Goal: Task Accomplishment & Management: Complete application form

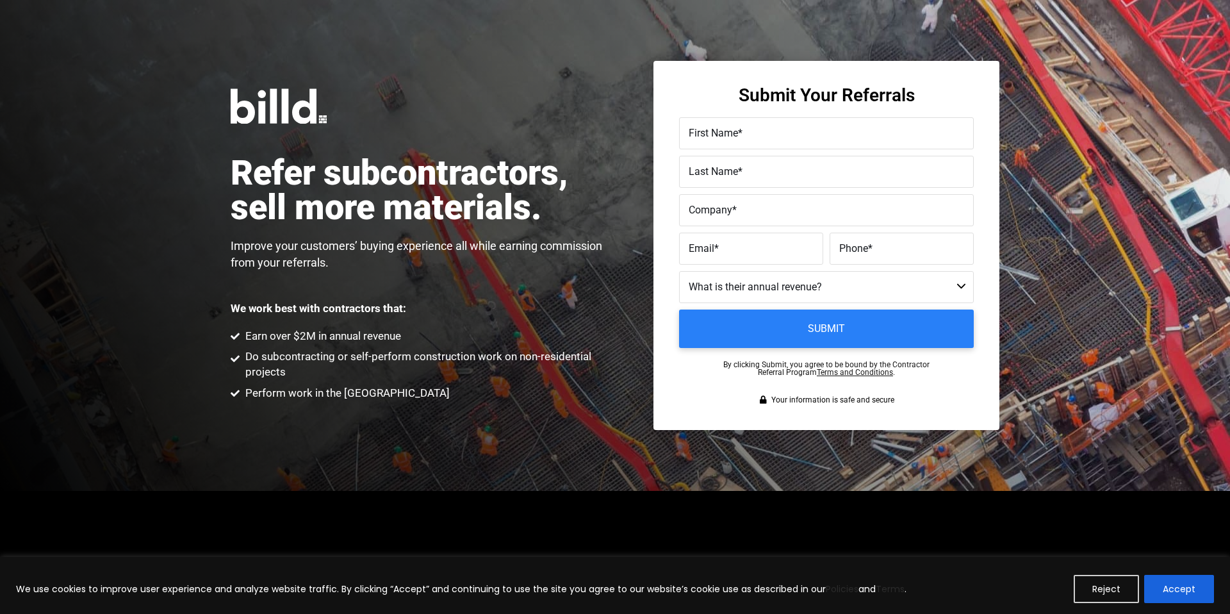
click at [754, 142] on input "First Name *" at bounding box center [826, 133] width 295 height 32
click at [738, 149] on div at bounding box center [826, 133] width 295 height 32
click at [738, 142] on label "First Name *" at bounding box center [827, 133] width 276 height 19
click at [738, 142] on input "First Name *" at bounding box center [826, 133] width 295 height 32
type input "Erdal"
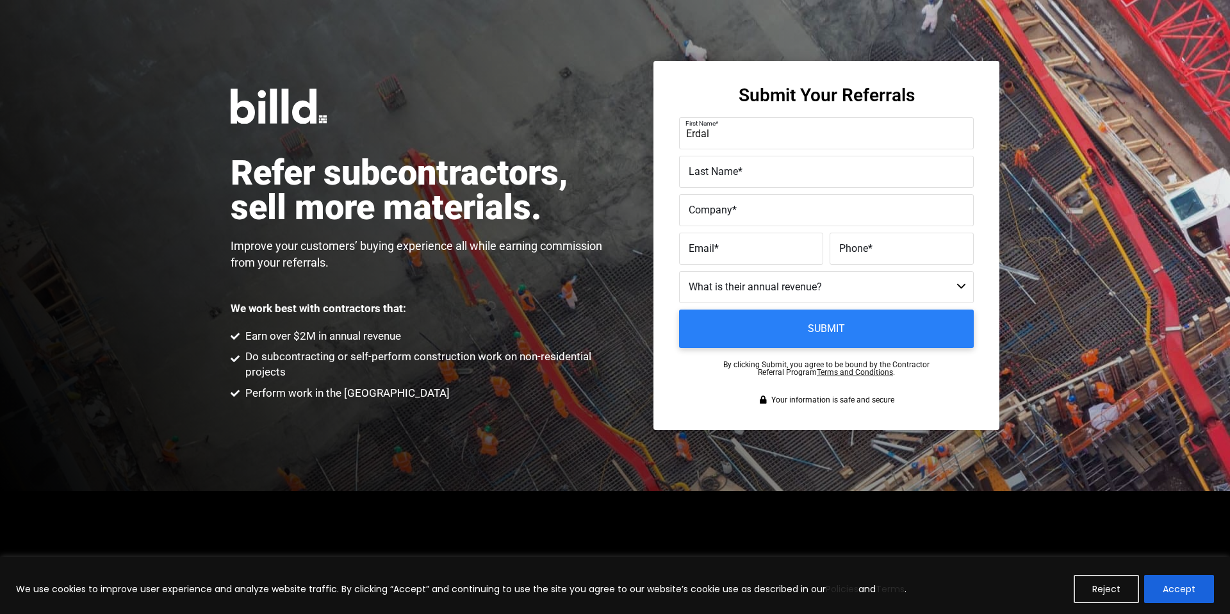
click at [724, 178] on label "Last Name *" at bounding box center [827, 172] width 276 height 19
click at [724, 178] on input "Last Name *" at bounding box center [826, 172] width 295 height 32
type input "Acar"
click at [744, 216] on label "Company *" at bounding box center [827, 210] width 276 height 19
click at [744, 216] on input "Company *" at bounding box center [826, 210] width 295 height 32
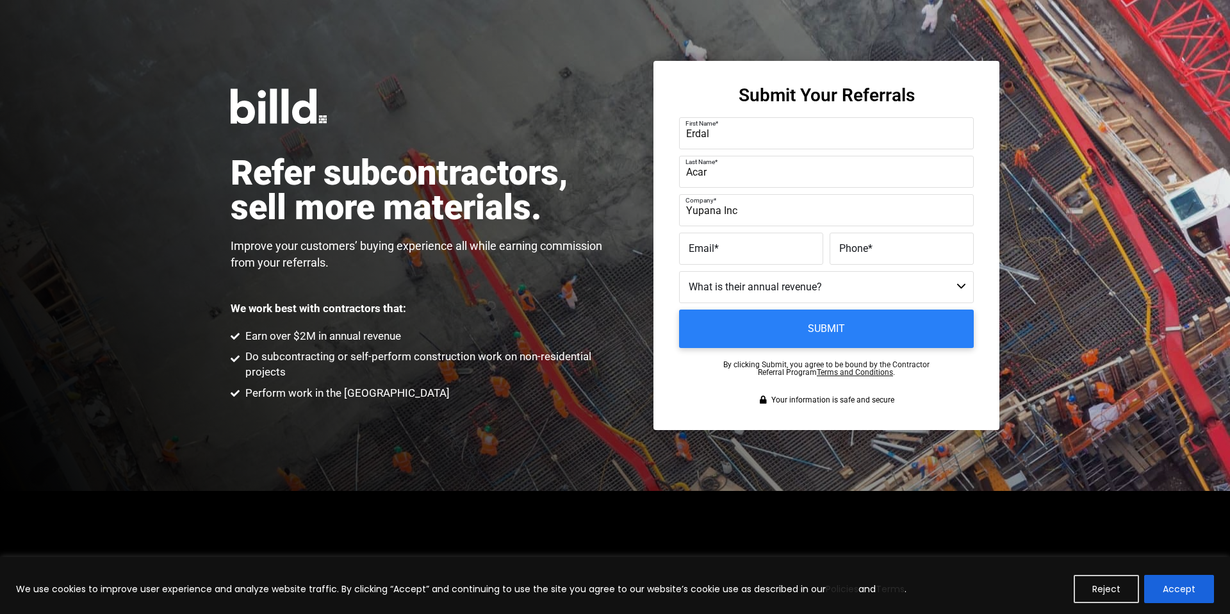
type input "Yupana Inc"
click at [710, 254] on span "Email" at bounding box center [702, 248] width 26 height 12
click at [710, 254] on input "Email *" at bounding box center [751, 249] width 144 height 32
paste input "[EMAIL_ADDRESS][DOMAIN_NAME]"
type input "[EMAIL_ADDRESS][DOMAIN_NAME]"
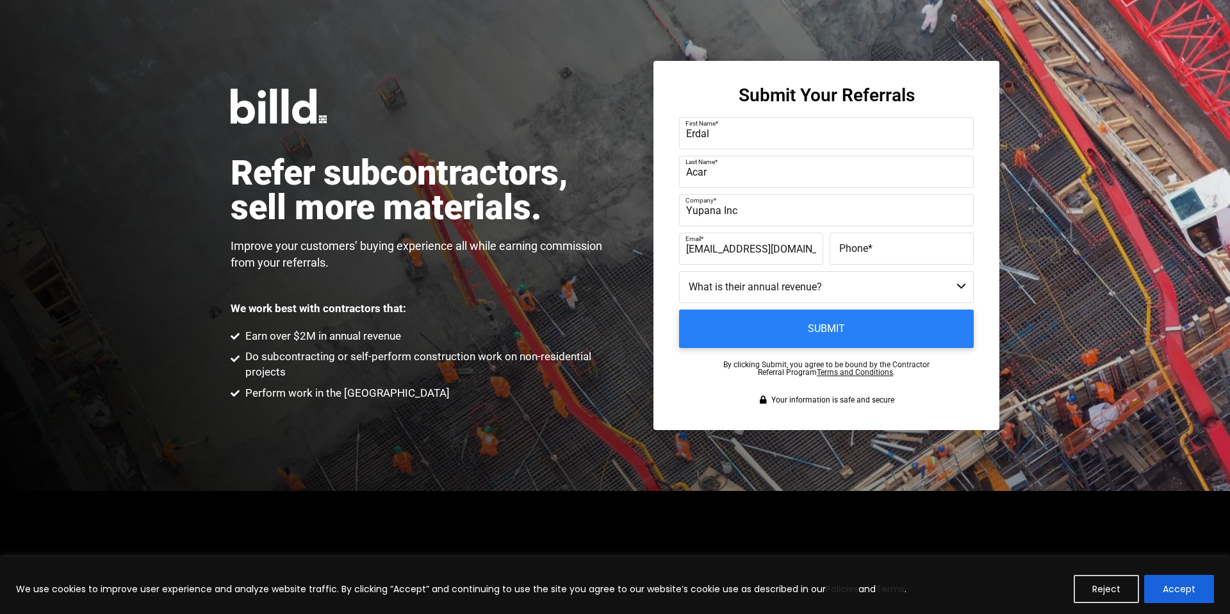
click at [861, 257] on label "Phone *" at bounding box center [901, 249] width 125 height 19
click at [861, 257] on input "Phone *" at bounding box center [902, 249] width 144 height 32
paste input "(192) 537-5229"
type input "(192) 537-5229"
click at [798, 283] on select "Less than $1M $1M - $2M $2M - $4M $4M - $8M $8M - $25M $25M - $40M $40M +" at bounding box center [826, 287] width 295 height 32
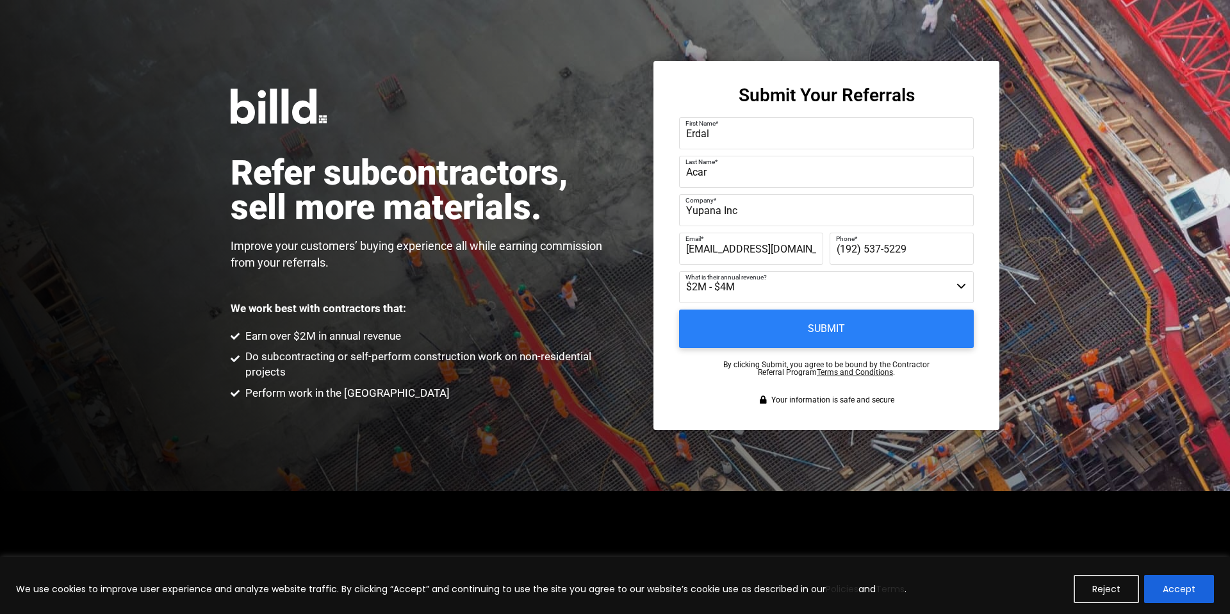
click at [679, 271] on select "Less than $1M $1M - $2M $2M - $4M $4M - $8M $8M - $25M $25M - $40M $40M +" at bounding box center [826, 287] width 295 height 32
click at [761, 295] on select "Less than $1M $1M - $2M $2M - $4M $4M - $8M $8M - $25M $25M - $40M $40M +" at bounding box center [826, 287] width 295 height 32
click at [679, 271] on select "Less than $1M $1M - $2M $2M - $4M $4M - $8M $8M - $25M $25M - $40M $40M +" at bounding box center [826, 287] width 295 height 32
click at [769, 284] on select "Less than $1M $1M - $2M $2M - $4M $4M - $8M $8M - $25M $25M - $40M $40M +" at bounding box center [826, 287] width 295 height 32
select select "$4M - $8M"
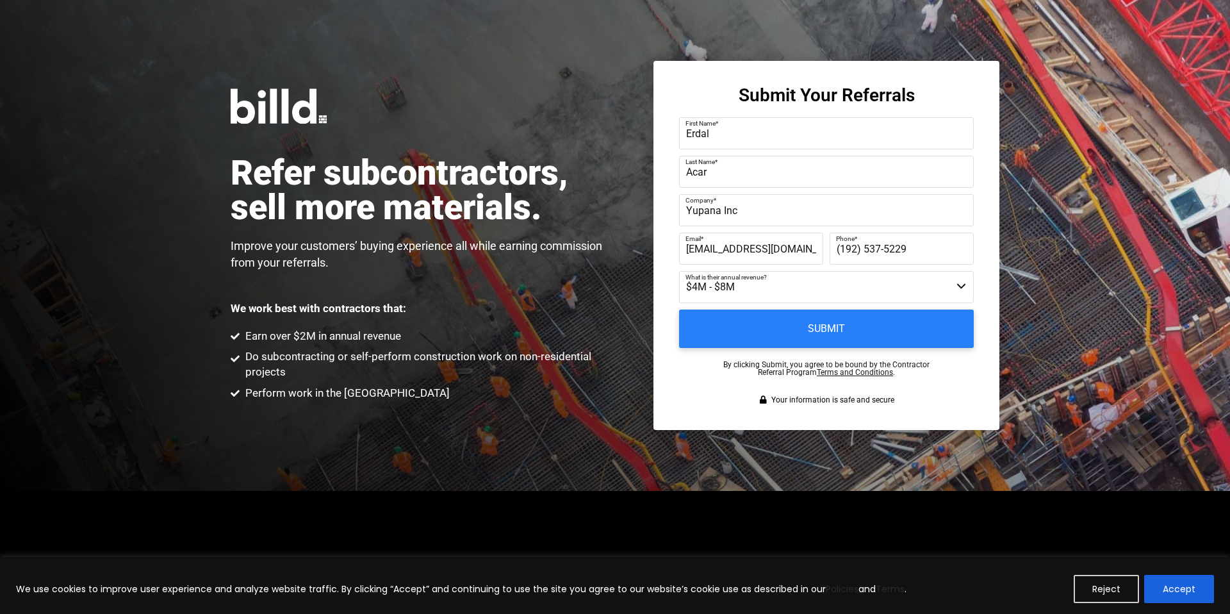
click at [679, 271] on select "Less than $1M $1M - $2M $2M - $4M $4M - $8M $8M - $25M $25M - $40M $40M +" at bounding box center [826, 287] width 295 height 32
click at [782, 316] on input "Submit" at bounding box center [826, 329] width 309 height 40
